Goal: Complete application form

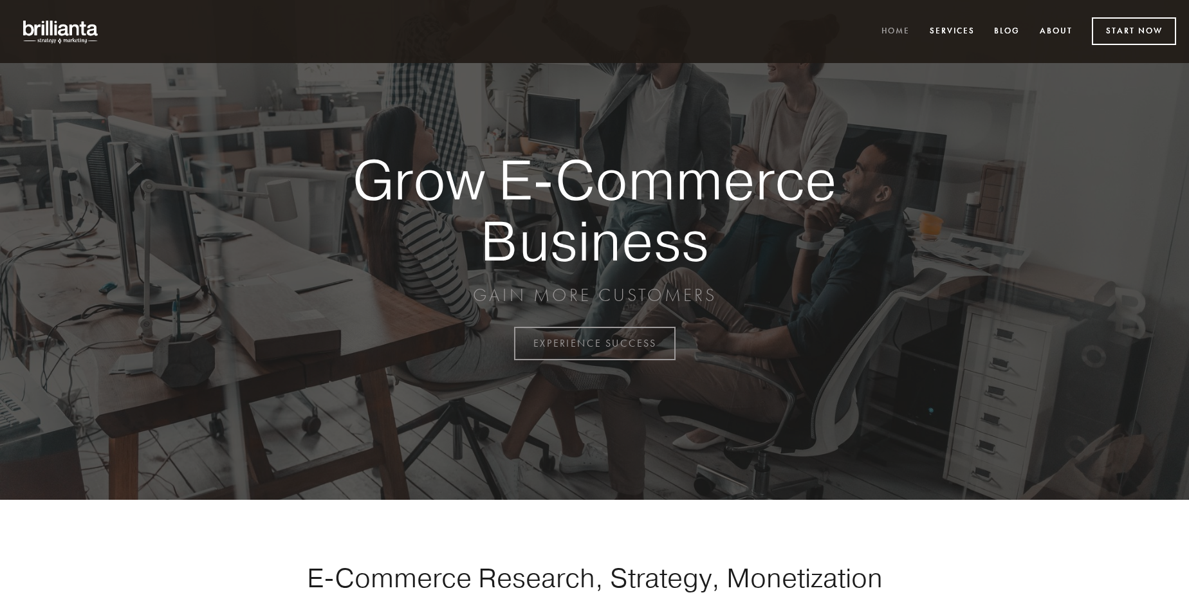
scroll to position [3372, 0]
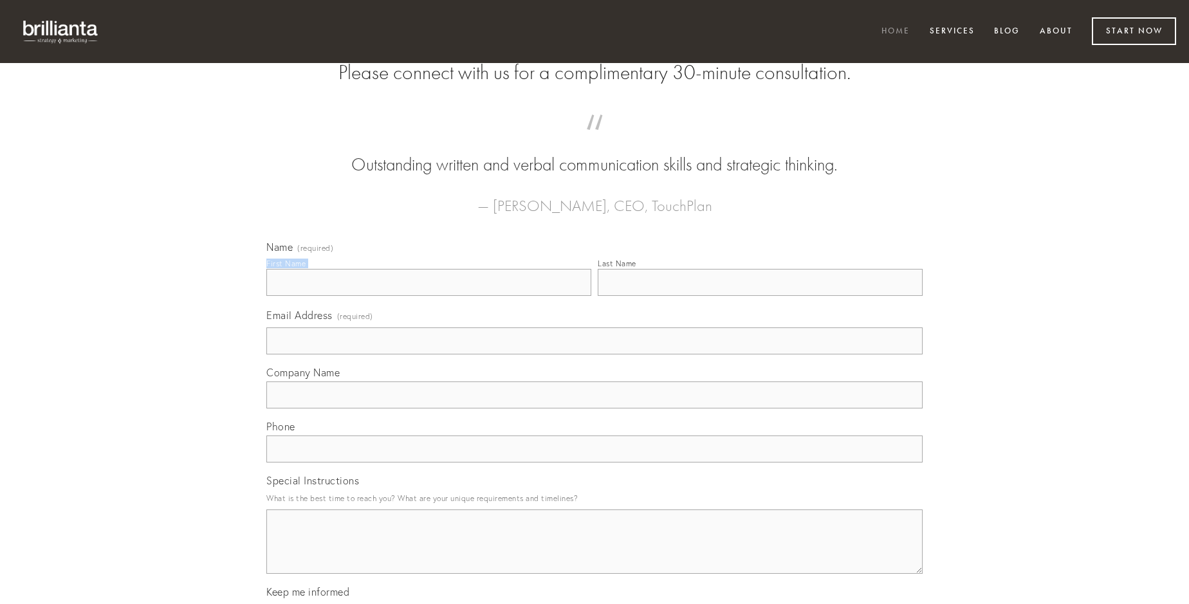
type input "[PERSON_NAME]"
click at [760, 296] on input "Last Name" at bounding box center [760, 282] width 325 height 27
type input "[PERSON_NAME]"
click at [594, 354] on input "Email Address (required)" at bounding box center [594, 340] width 656 height 27
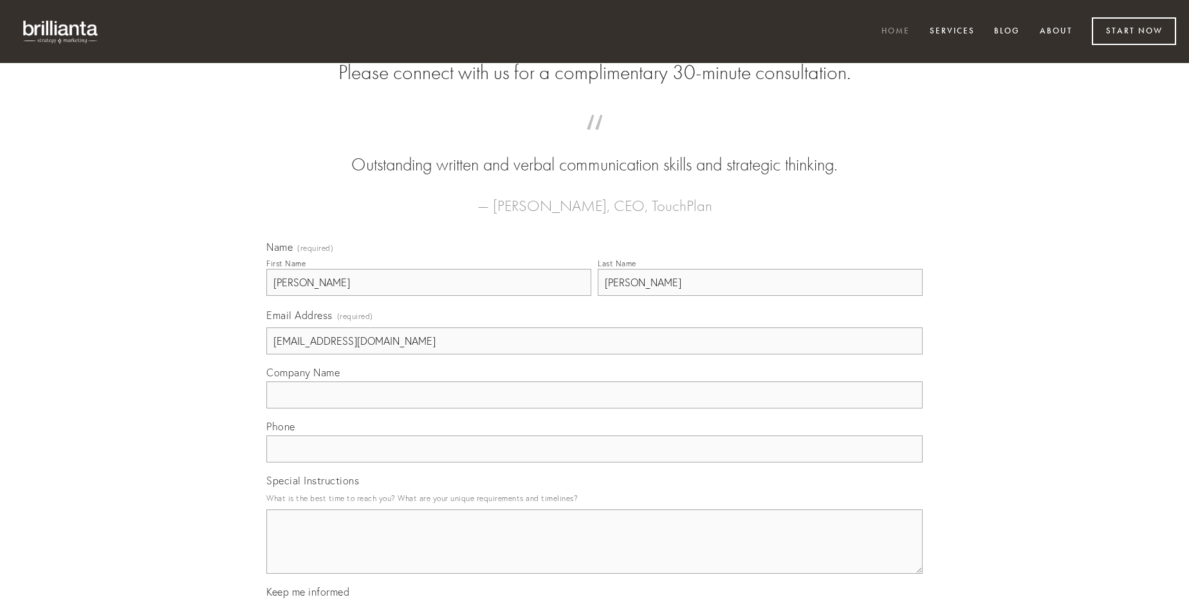
type input "[EMAIL_ADDRESS][DOMAIN_NAME]"
click at [594, 408] on input "Company Name" at bounding box center [594, 394] width 656 height 27
type input "cupressus"
click at [594, 462] on input "text" at bounding box center [594, 448] width 656 height 27
click at [594, 553] on textarea "Special Instructions" at bounding box center [594, 541] width 656 height 64
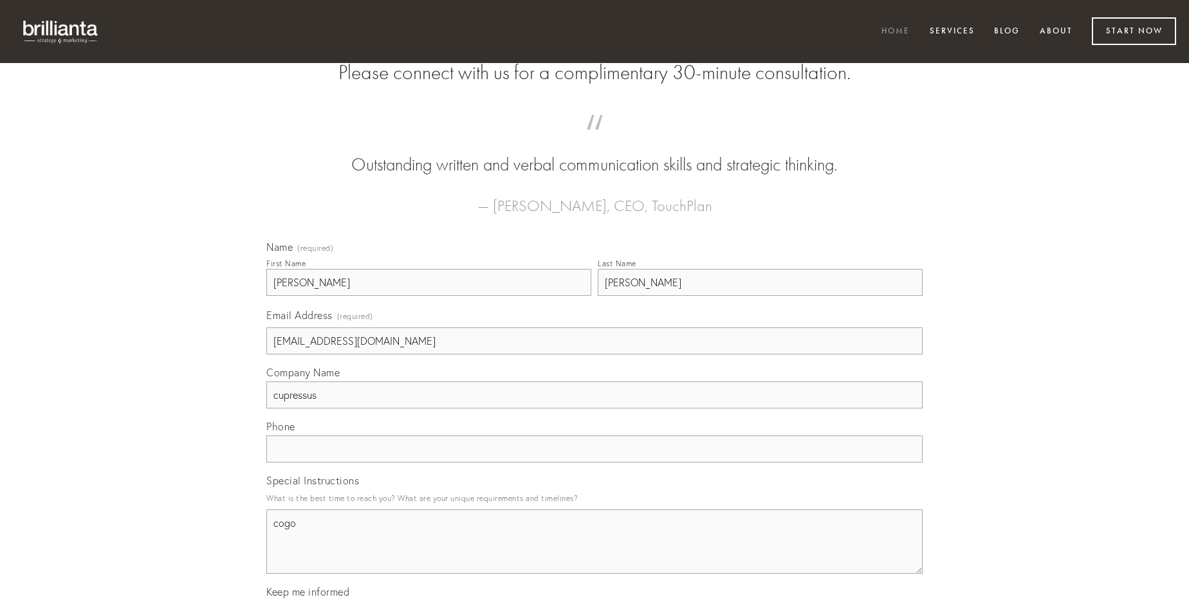
type textarea "cogo"
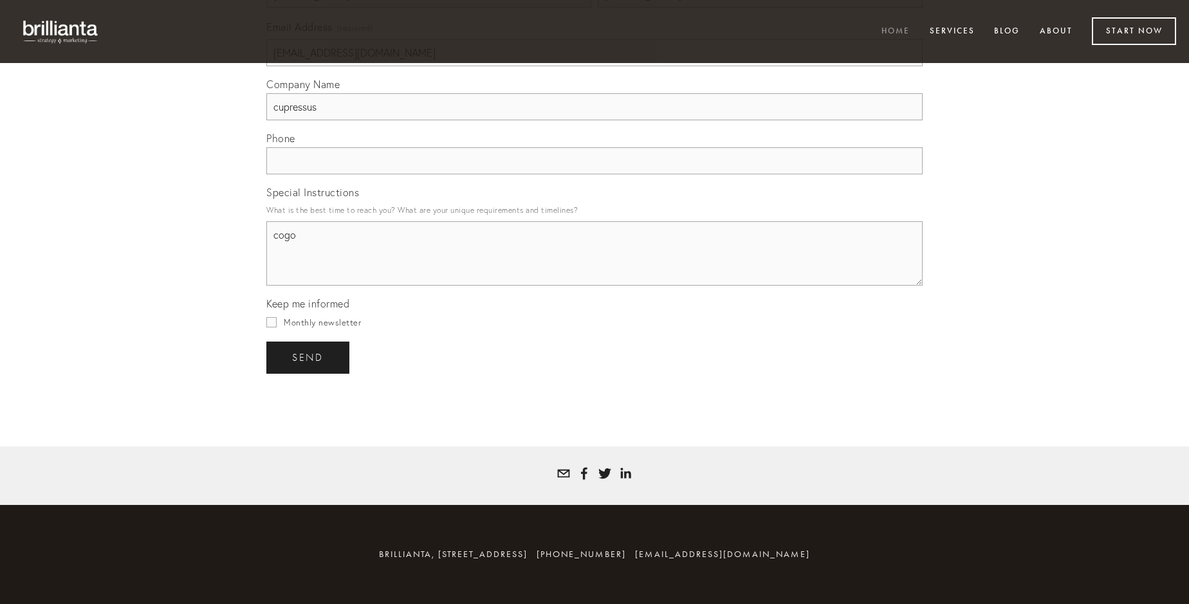
click at [309, 357] on span "send" at bounding box center [308, 358] width 32 height 12
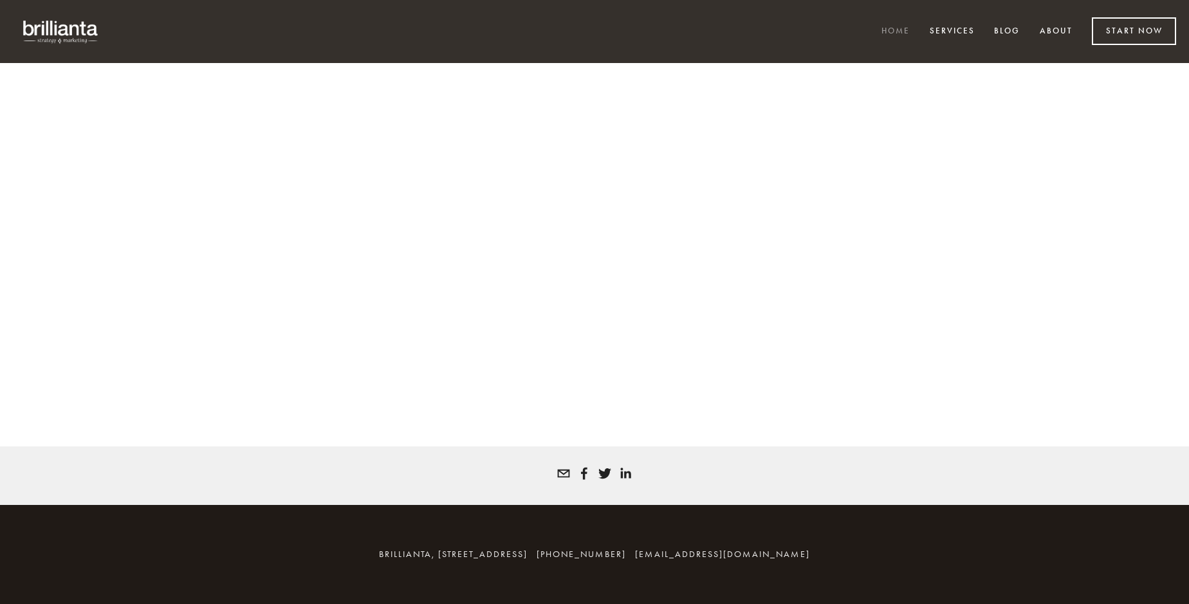
scroll to position [3354, 0]
